Goal: Check status

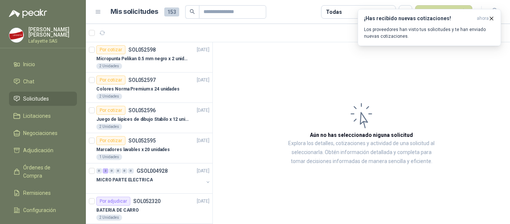
drag, startPoint x: 105, startPoint y: 34, endPoint x: 149, endPoint y: 35, distance: 44.1
click at [105, 34] on icon "button" at bounding box center [102, 33] width 6 height 6
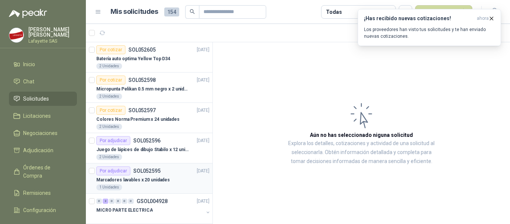
click at [152, 175] on div "Marcadores lavables x 20 unidades" at bounding box center [152, 179] width 113 height 9
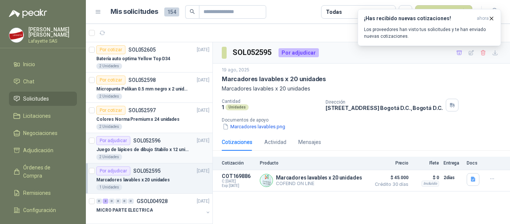
click at [161, 152] on p "Juego de lápices de dibujo Stabilo x 12 unidades" at bounding box center [142, 149] width 93 height 7
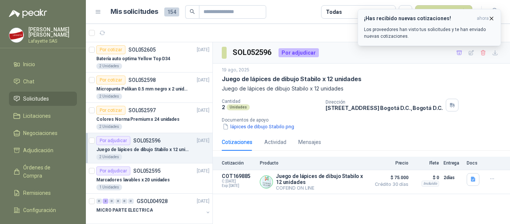
click at [493, 16] on icon "button" at bounding box center [491, 18] width 6 height 6
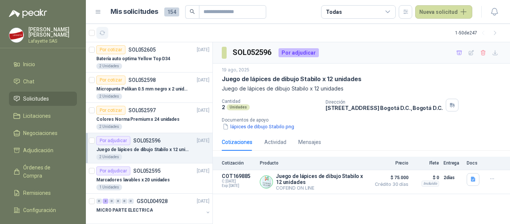
click at [102, 28] on button "button" at bounding box center [102, 33] width 12 height 12
